Goal: Find specific page/section: Find specific page/section

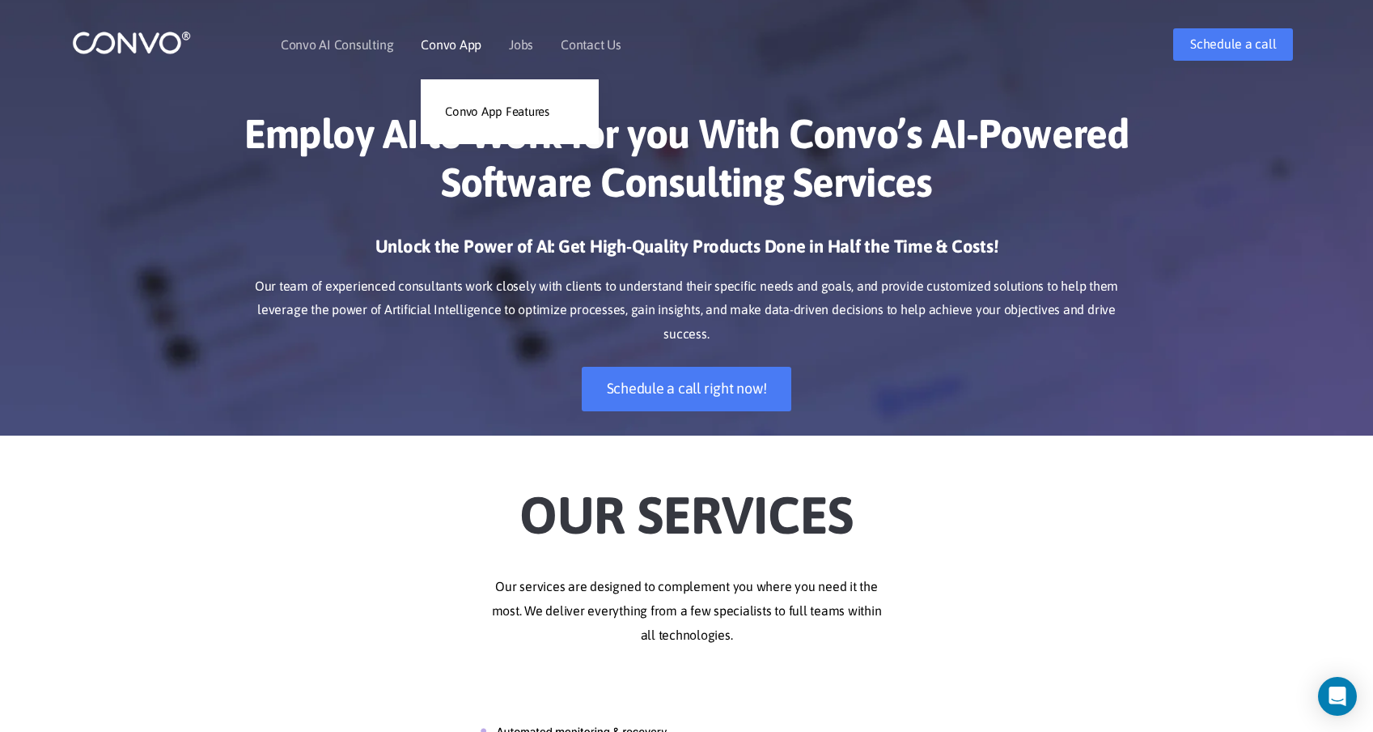
click at [452, 48] on link "Convo App" at bounding box center [451, 44] width 61 height 13
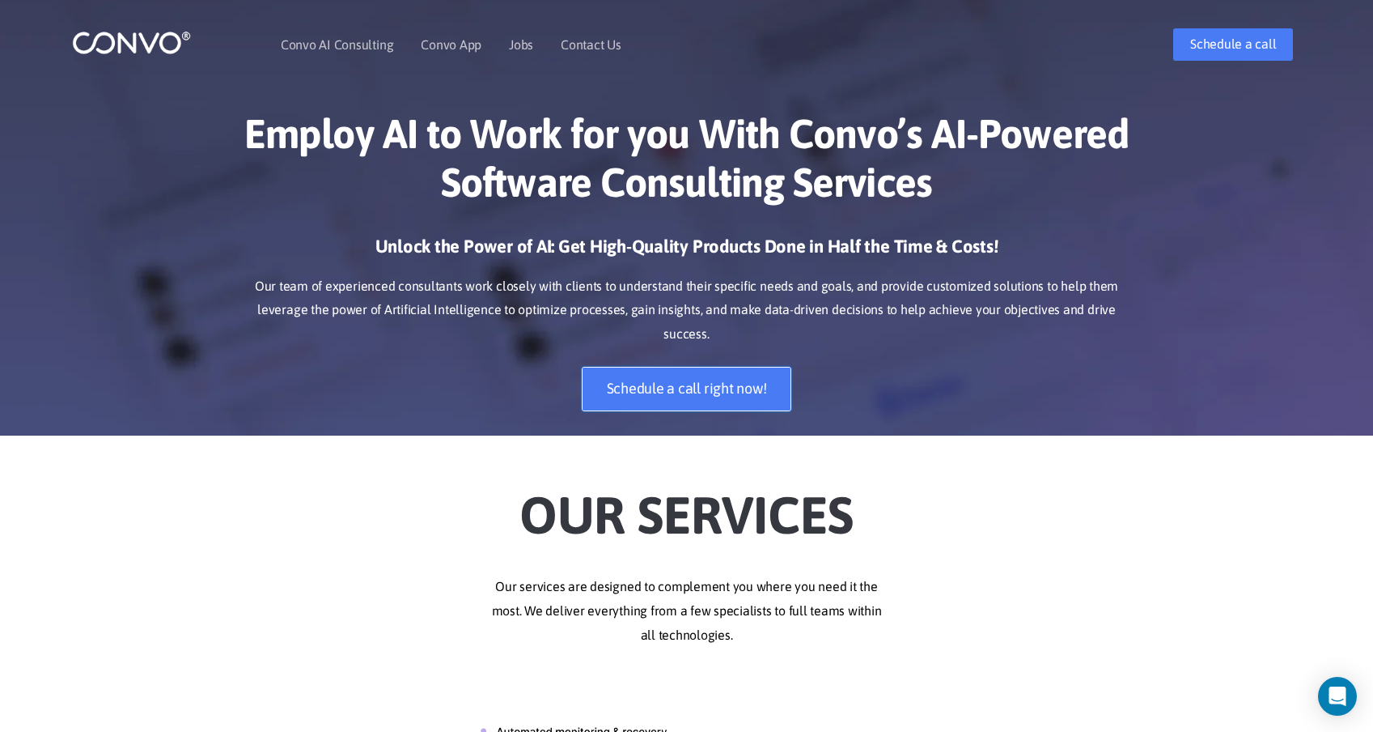
click at [732, 367] on link "Schedule a call right now!" at bounding box center [687, 389] width 210 height 45
